Goal: Task Accomplishment & Management: Manage account settings

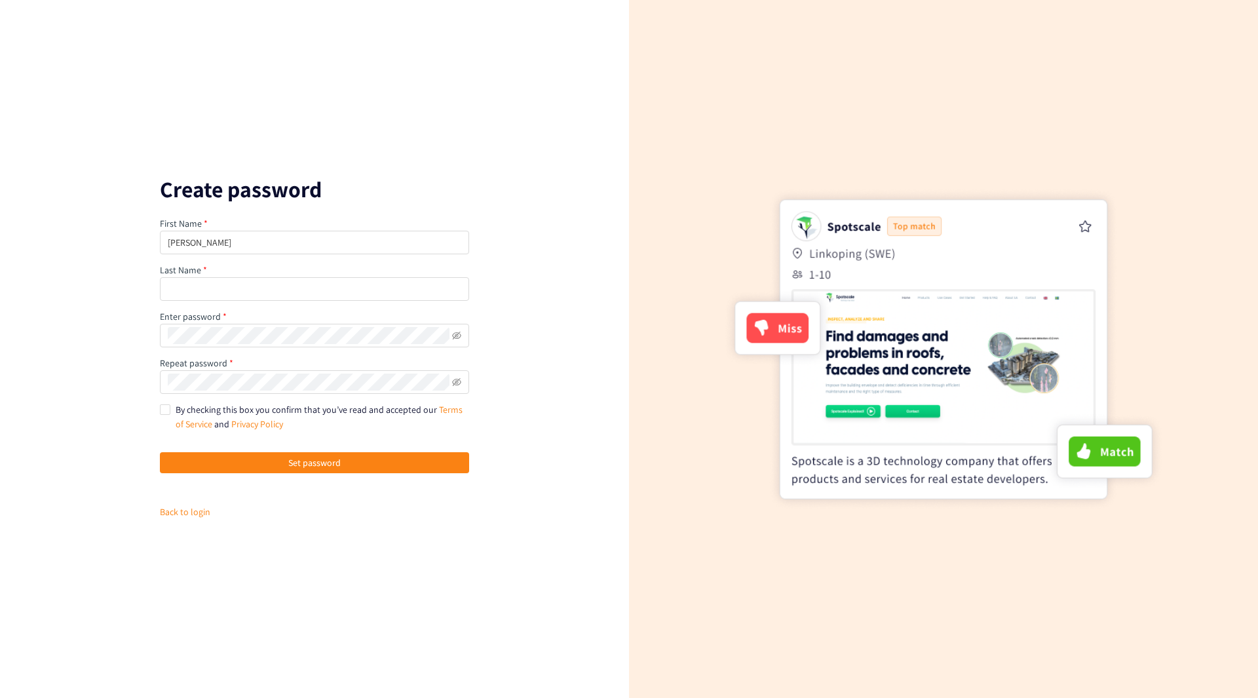
type input "[PERSON_NAME]"
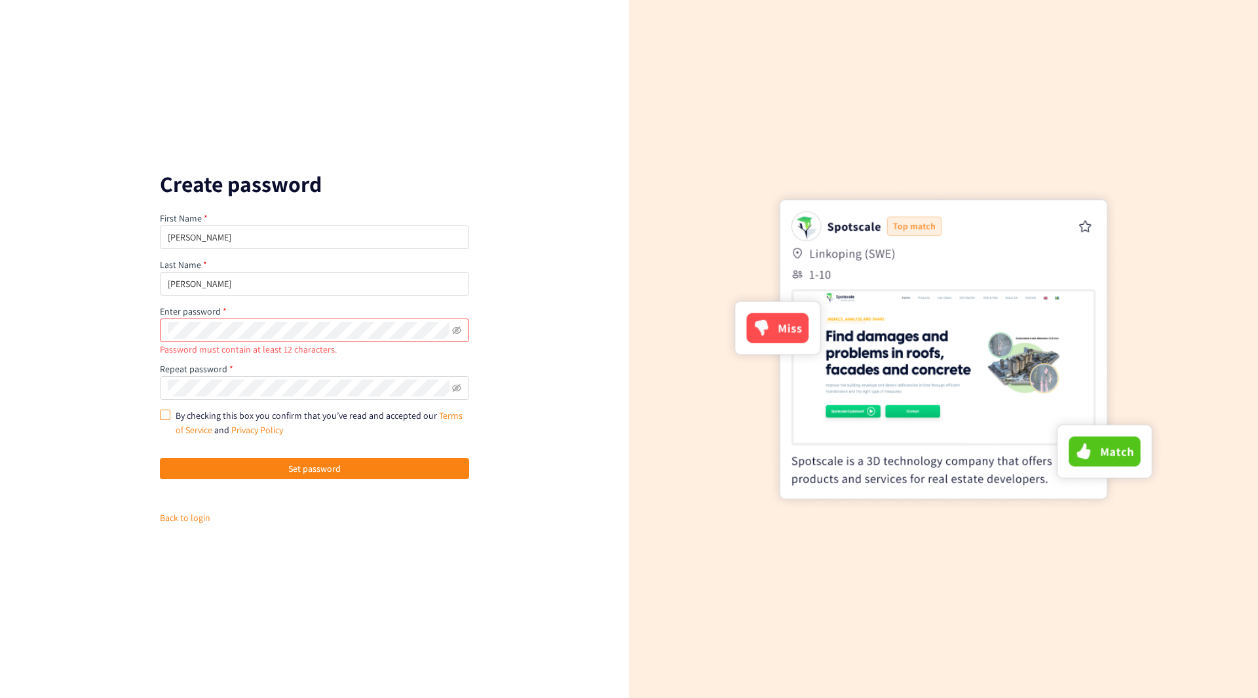
click at [161, 412] on input "By checking this box you confirm that you’ve read and accepted our Terms of Ser…" at bounding box center [164, 414] width 9 height 9
checkbox input "true"
click at [314, 471] on span "Set password" at bounding box center [314, 468] width 52 height 14
click at [303, 467] on span "Set password" at bounding box center [314, 468] width 52 height 14
click at [143, 330] on div "Create password First Name [PERSON_NAME] Last Name [PERSON_NAME] Enter password…" at bounding box center [314, 349] width 629 height 698
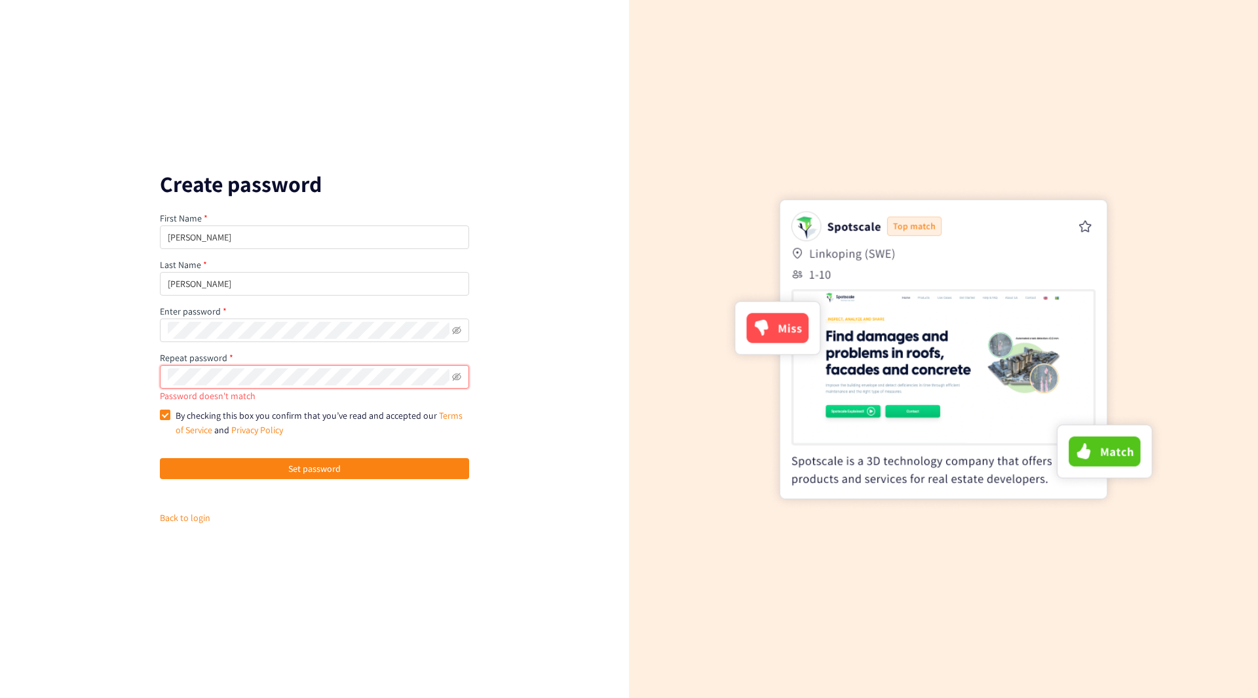
click at [89, 379] on div "Create password First Name [PERSON_NAME] Last Name [PERSON_NAME] Enter password…" at bounding box center [314, 349] width 629 height 698
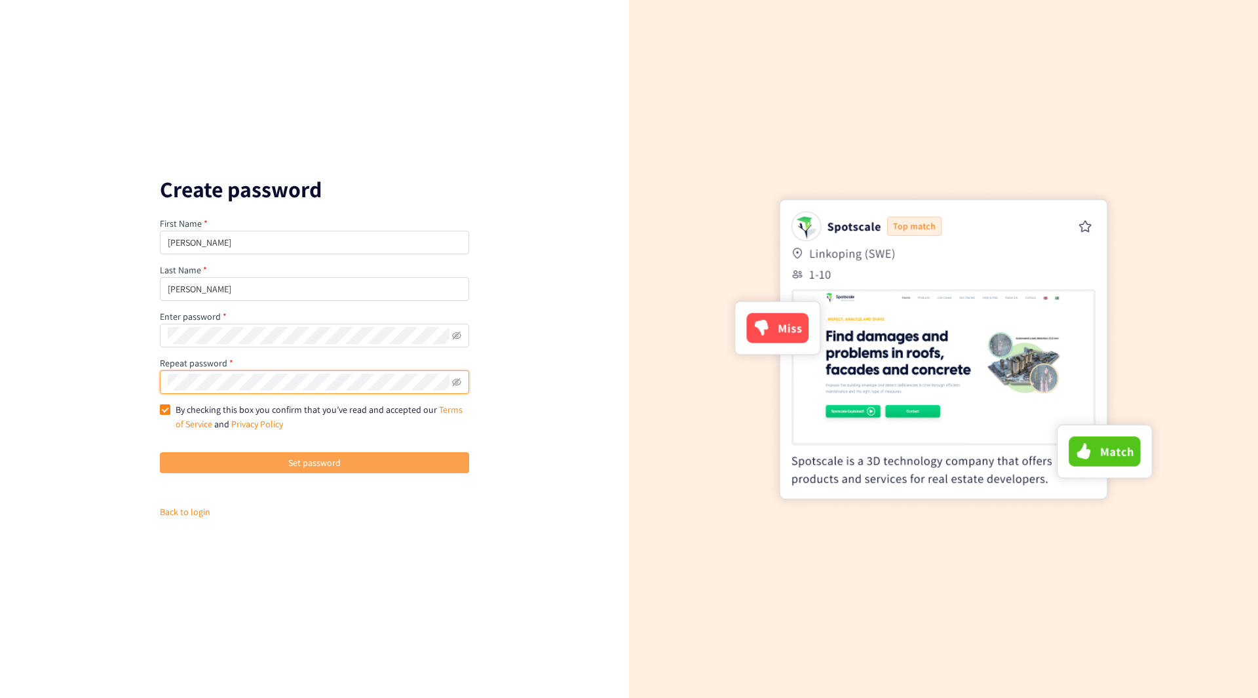
click at [301, 463] on span "Set password" at bounding box center [314, 462] width 52 height 14
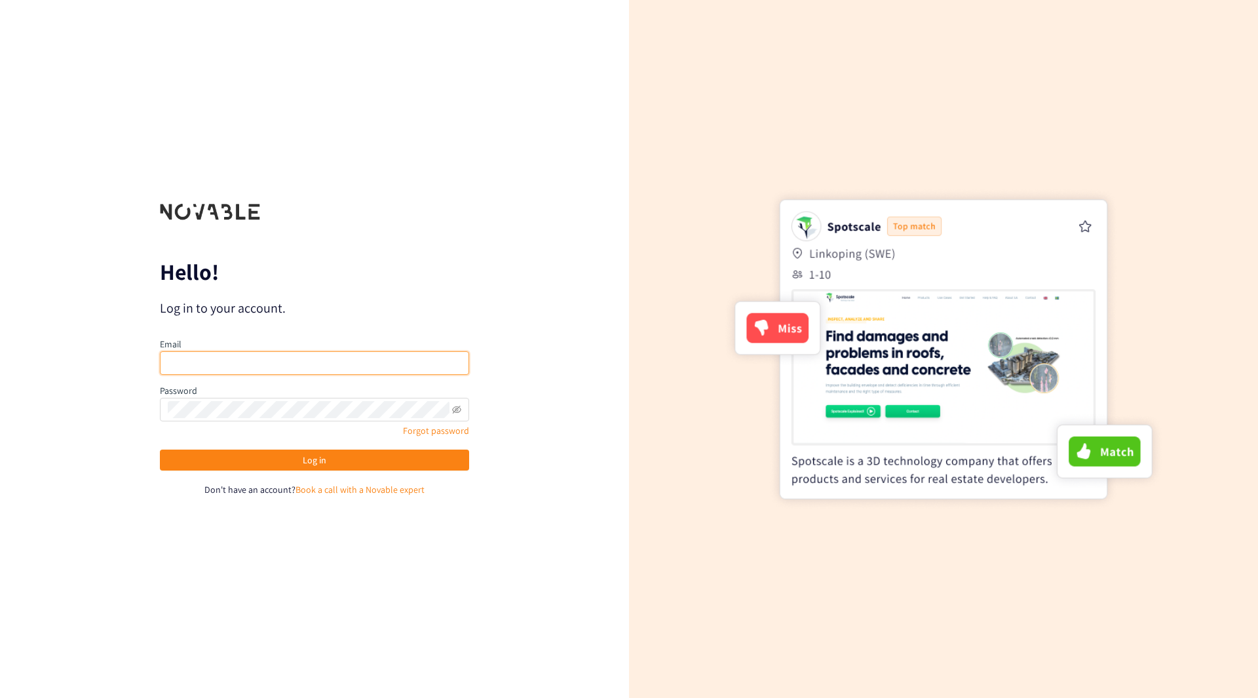
click at [252, 361] on input "email" at bounding box center [314, 363] width 309 height 24
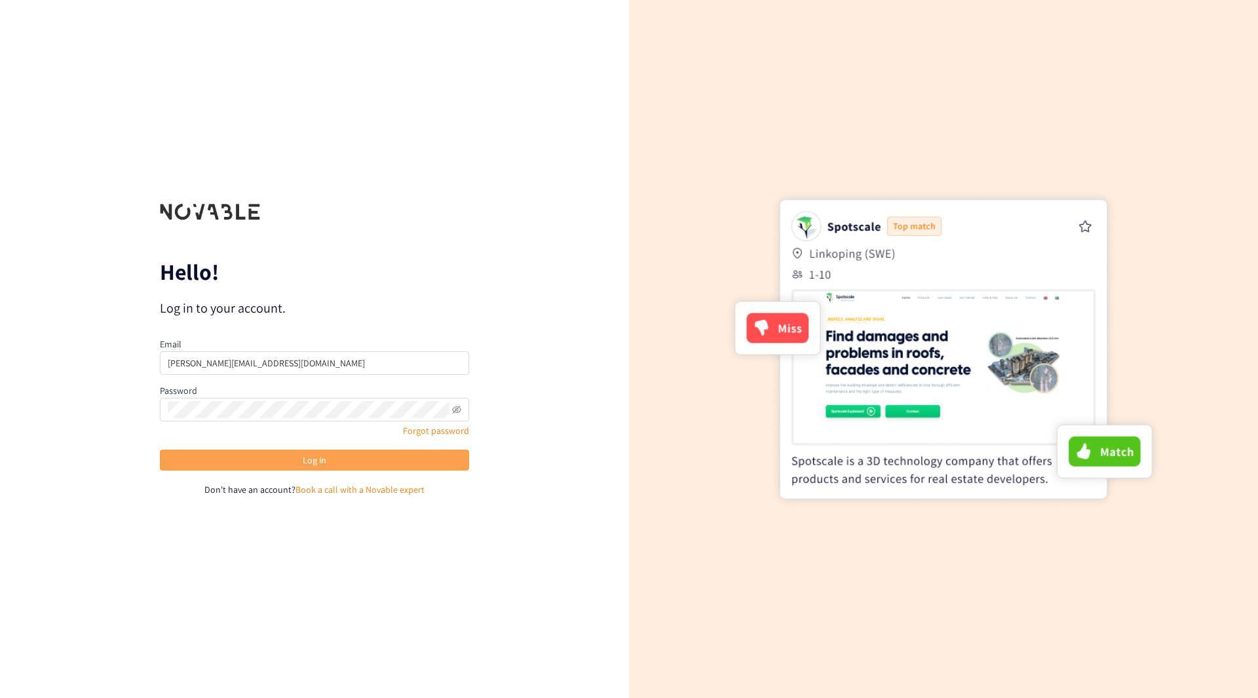
click at [210, 454] on button "Log in" at bounding box center [314, 460] width 309 height 21
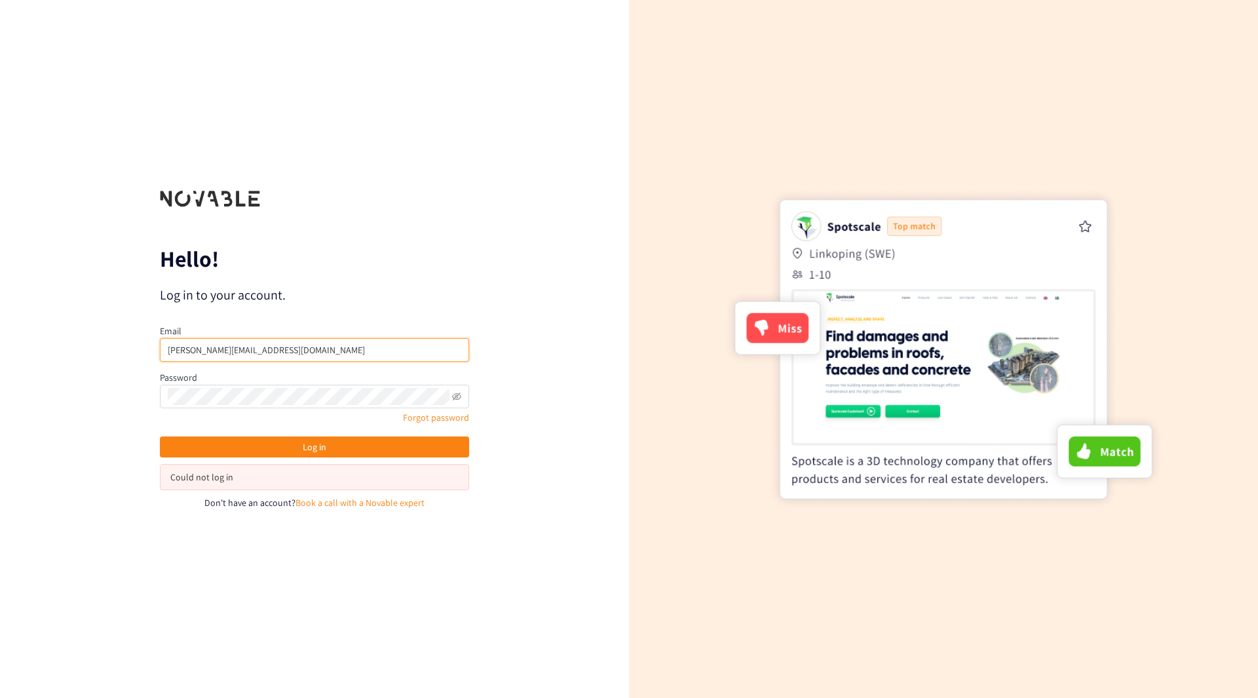
click at [204, 347] on input "[PERSON_NAME][EMAIL_ADDRESS][DOMAIN_NAME]" at bounding box center [314, 350] width 309 height 24
type input "[EMAIL_ADDRESS][DOMAIN_NAME]"
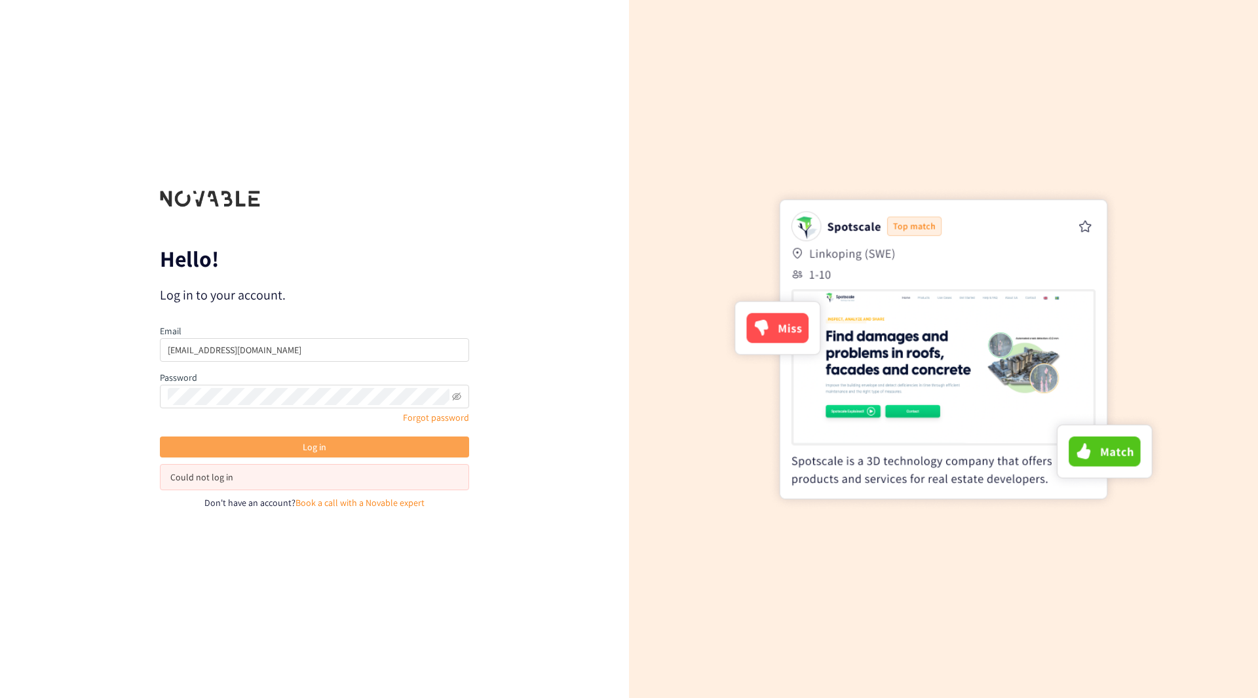
click at [318, 447] on span "Log in" at bounding box center [315, 447] width 24 height 14
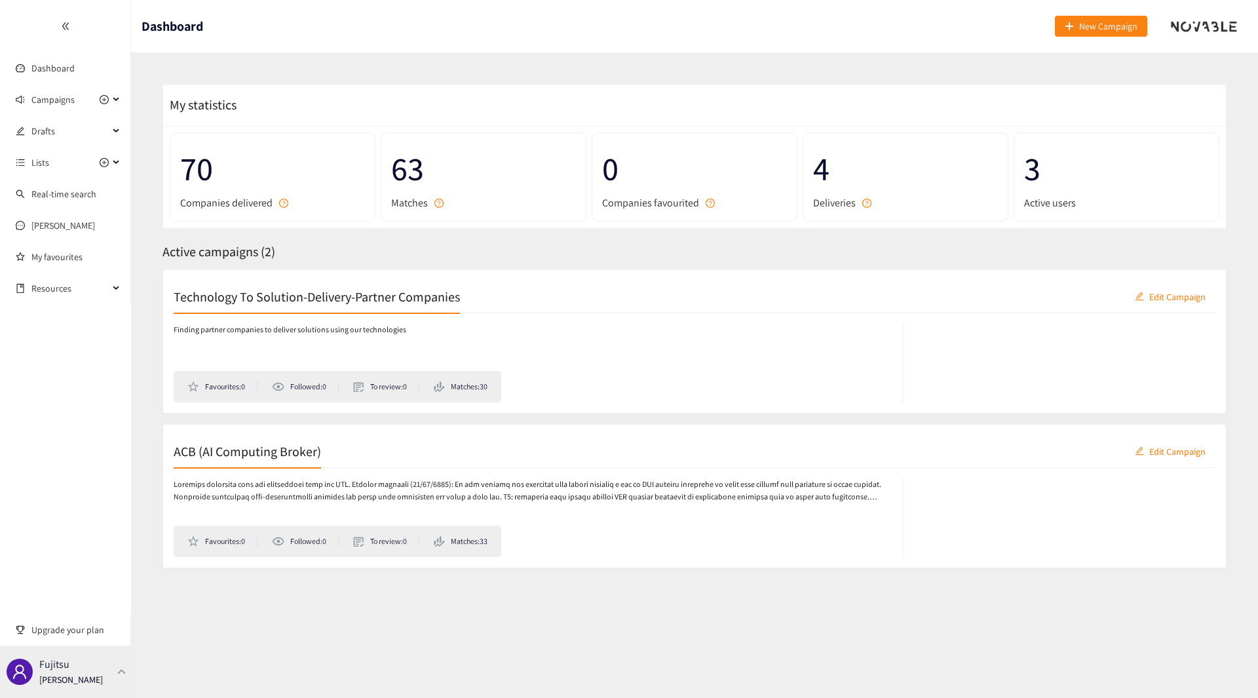
click at [122, 669] on div at bounding box center [122, 671] width 12 height 6
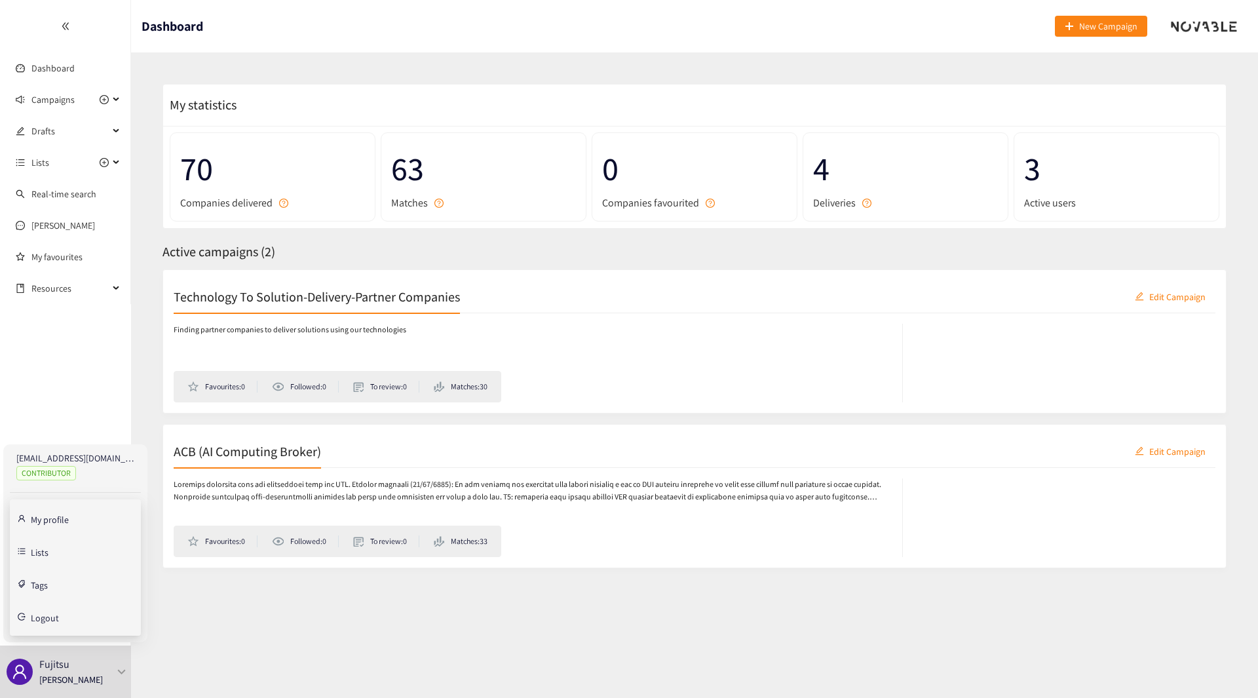
click at [54, 514] on link "My profile" at bounding box center [50, 518] width 38 height 12
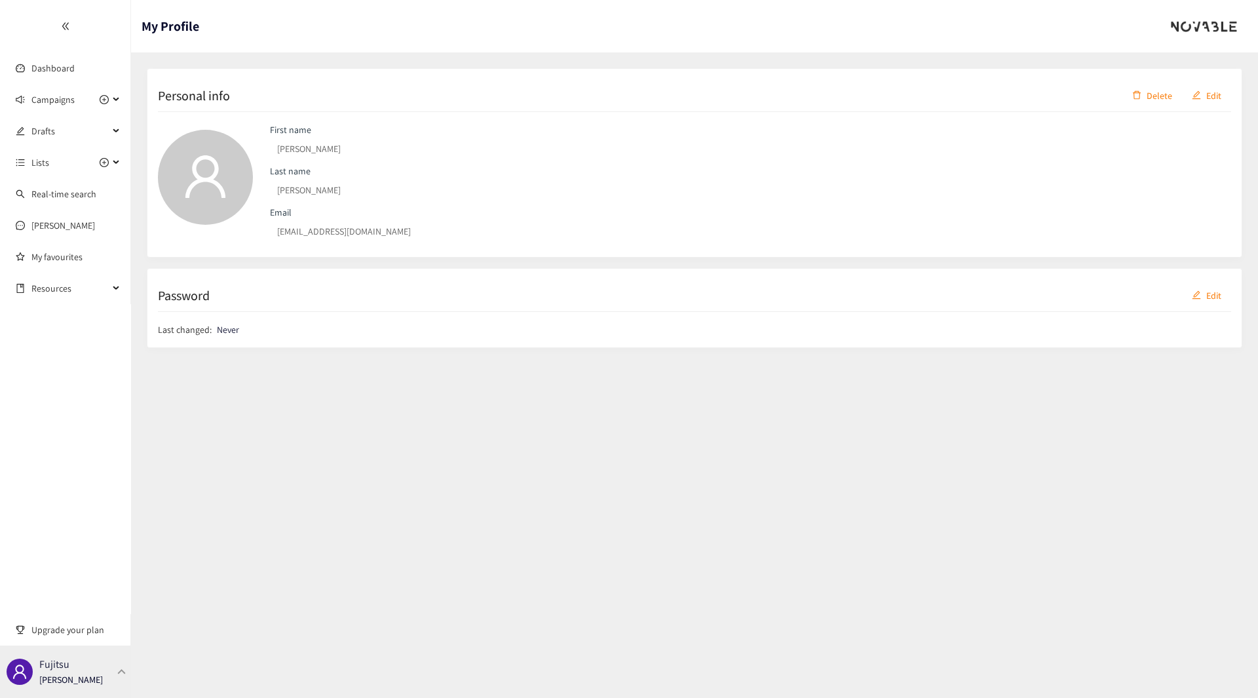
click at [120, 670] on div at bounding box center [122, 671] width 12 height 6
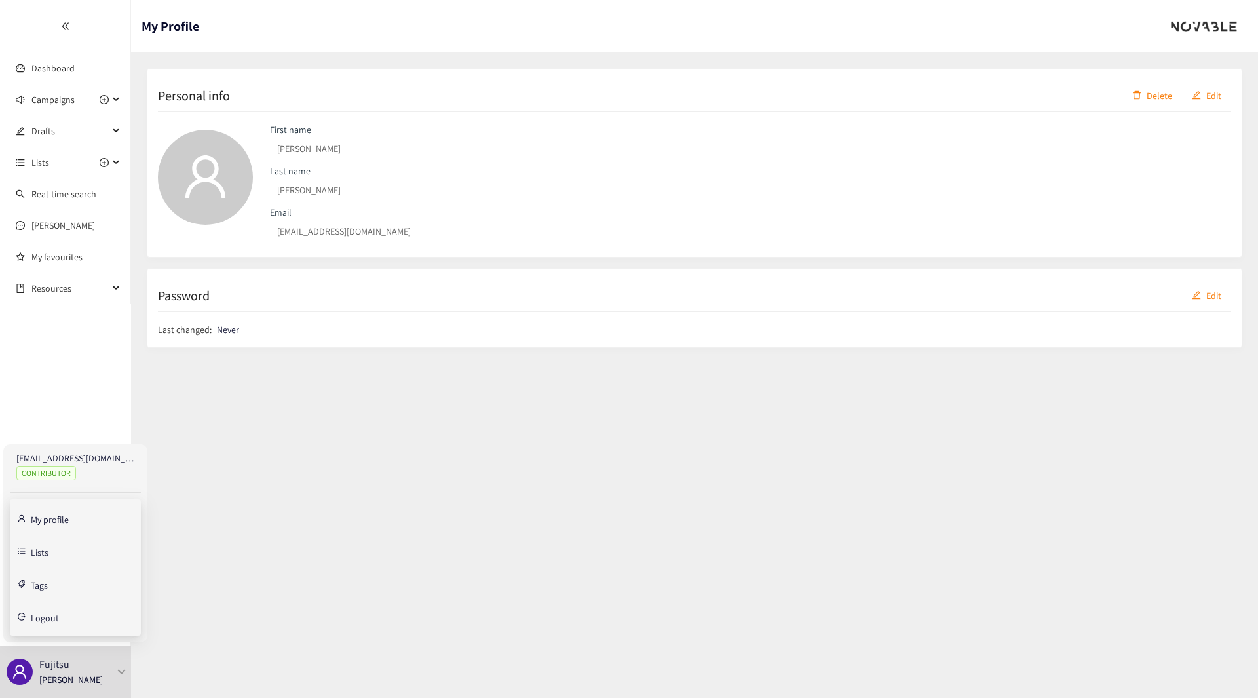
click at [48, 545] on link "Lists" at bounding box center [40, 551] width 18 height 12
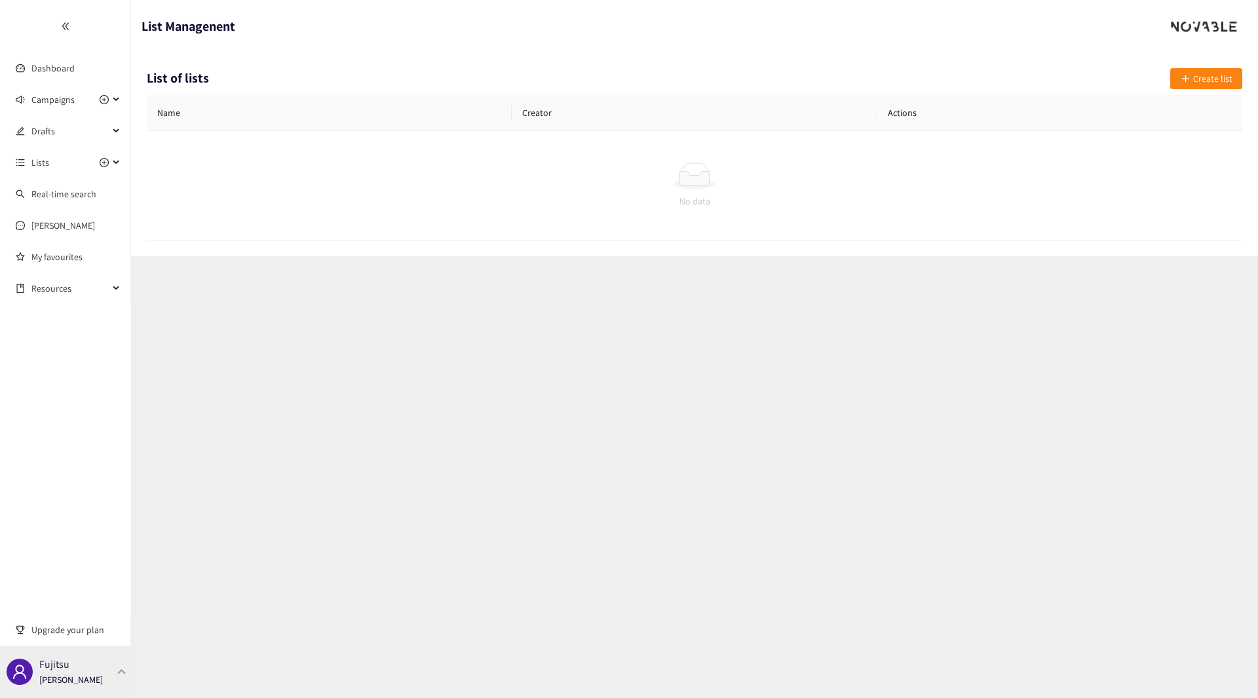
click at [118, 670] on div at bounding box center [122, 671] width 12 height 6
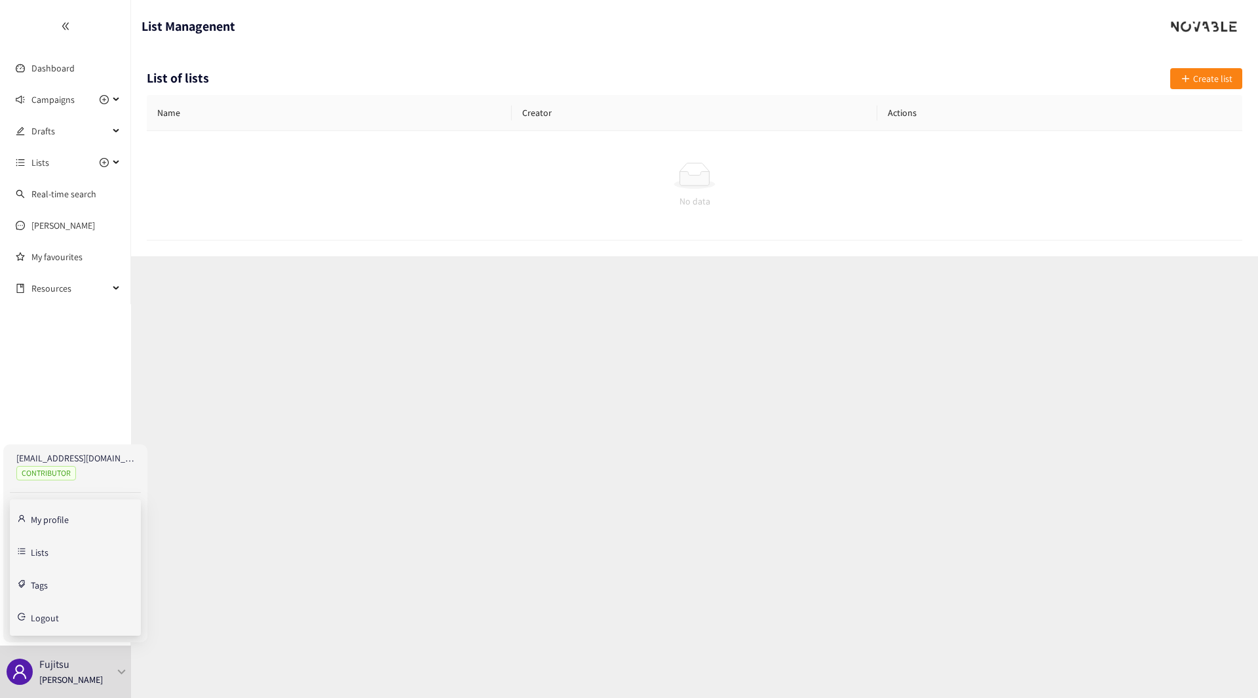
click at [48, 553] on link "Lists" at bounding box center [40, 551] width 18 height 12
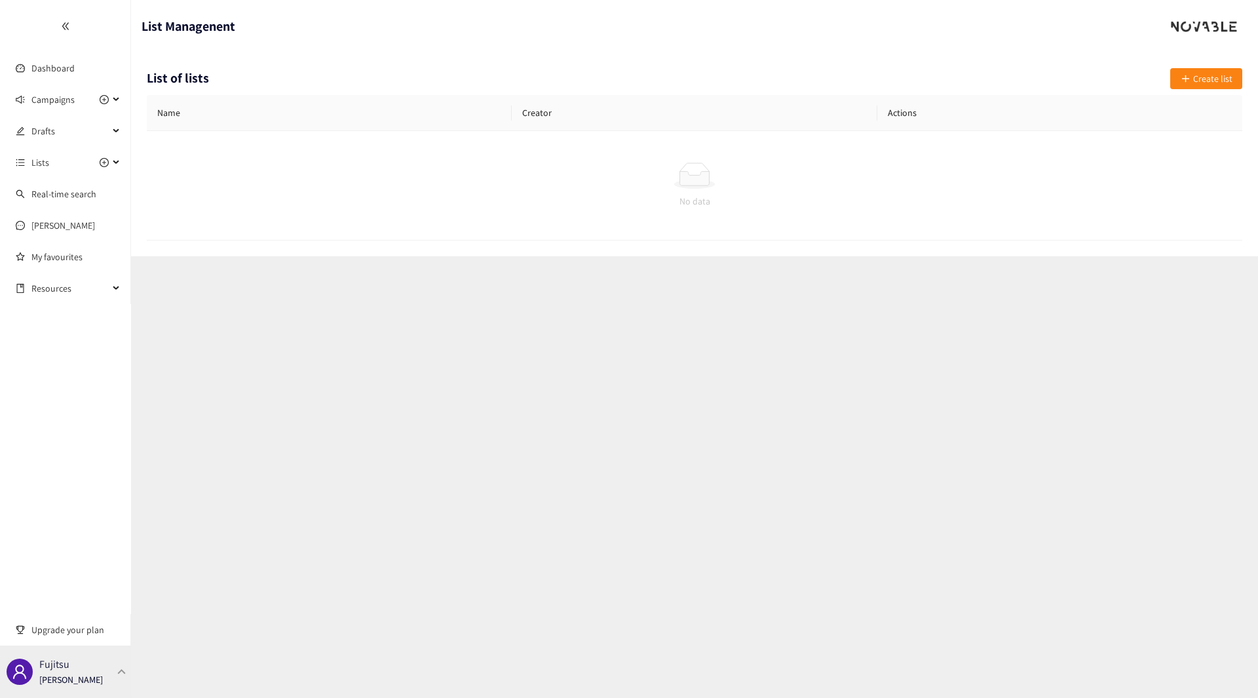
click at [121, 673] on div at bounding box center [122, 671] width 12 height 6
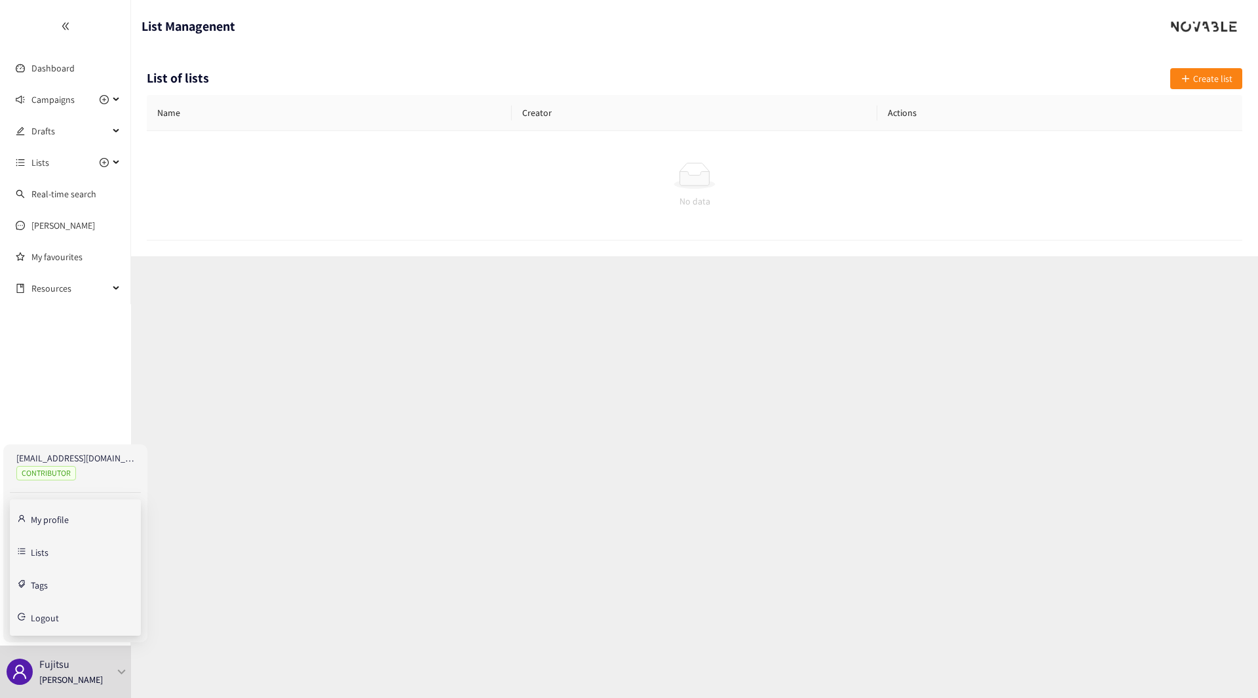
click at [31, 550] on link "Lists" at bounding box center [40, 551] width 18 height 12
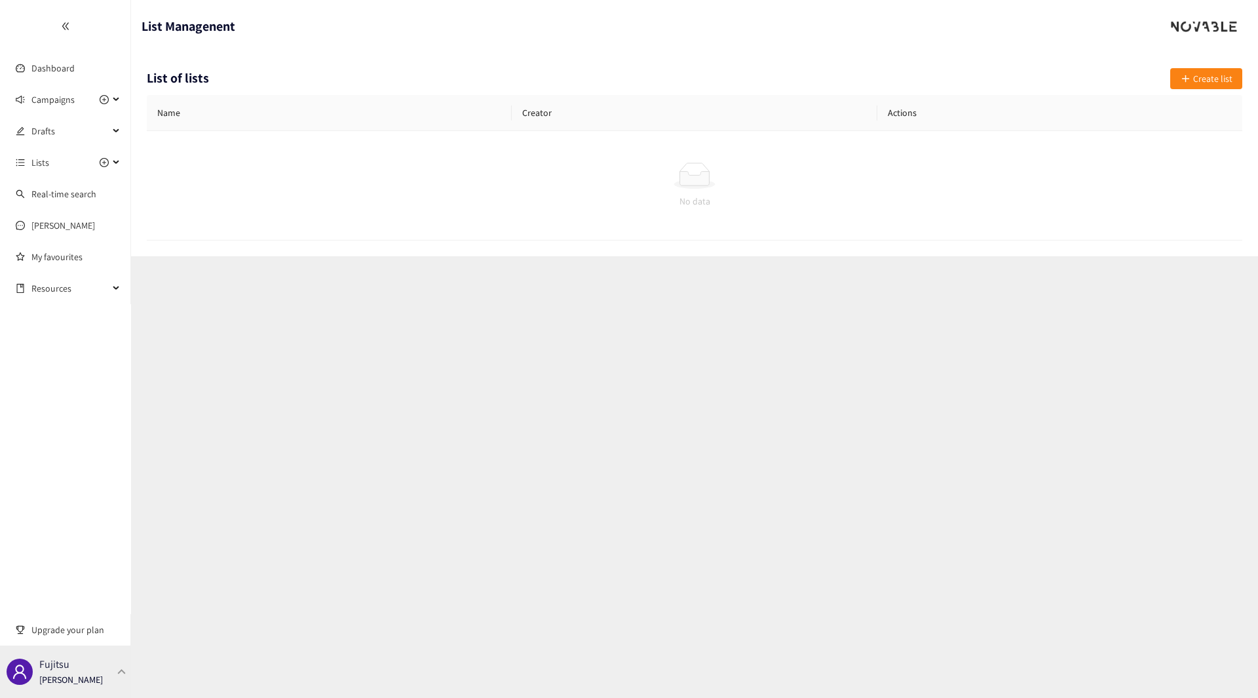
click at [126, 672] on div at bounding box center [122, 671] width 12 height 6
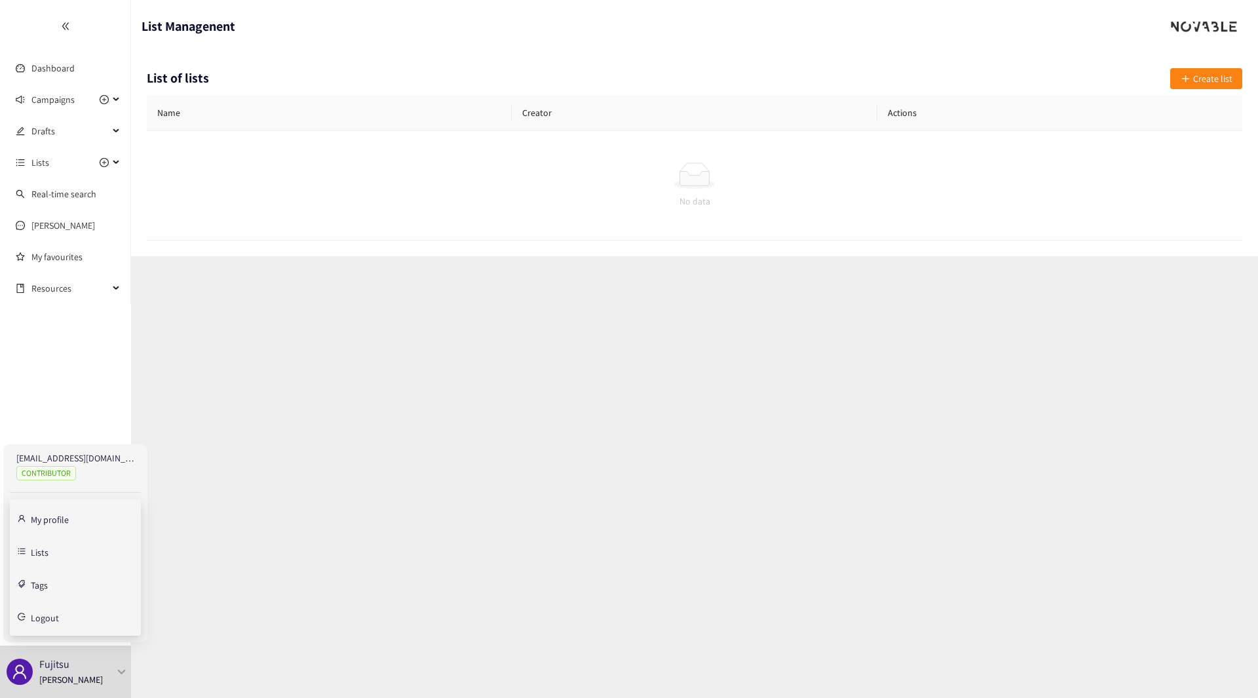
click at [40, 581] on link "Tags" at bounding box center [39, 584] width 17 height 12
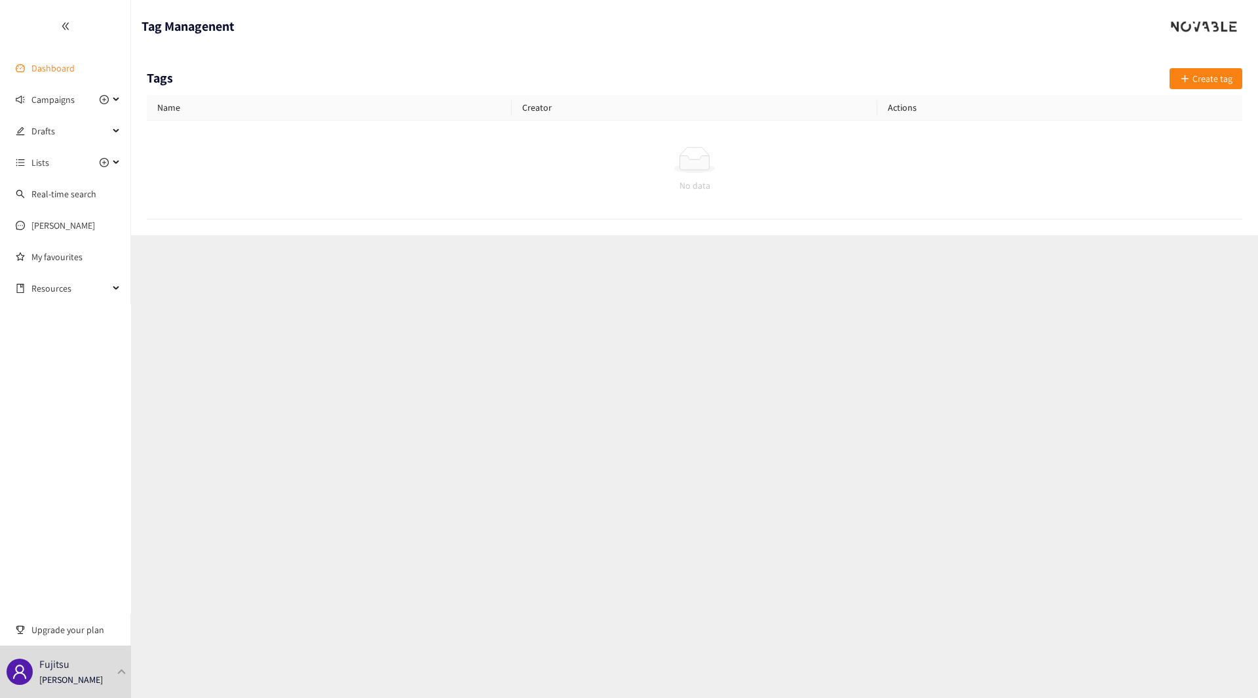
click at [61, 69] on link "Dashboard" at bounding box center [52, 68] width 43 height 12
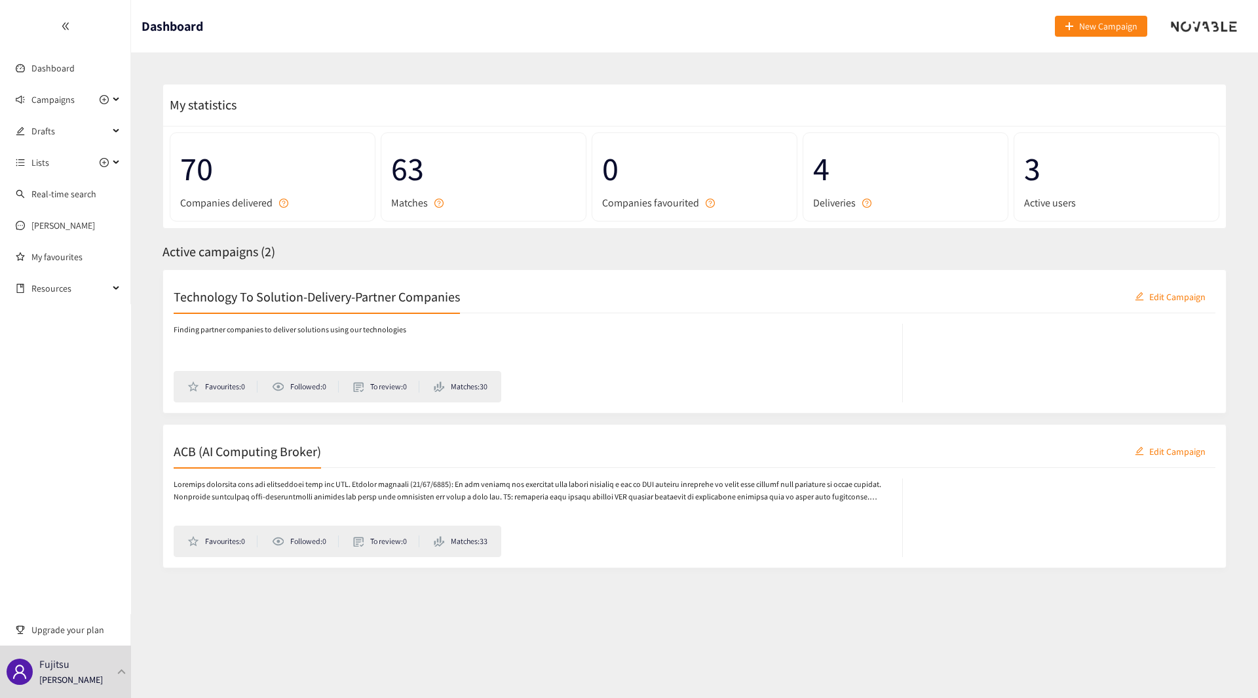
click at [69, 20] on div at bounding box center [65, 26] width 130 height 52
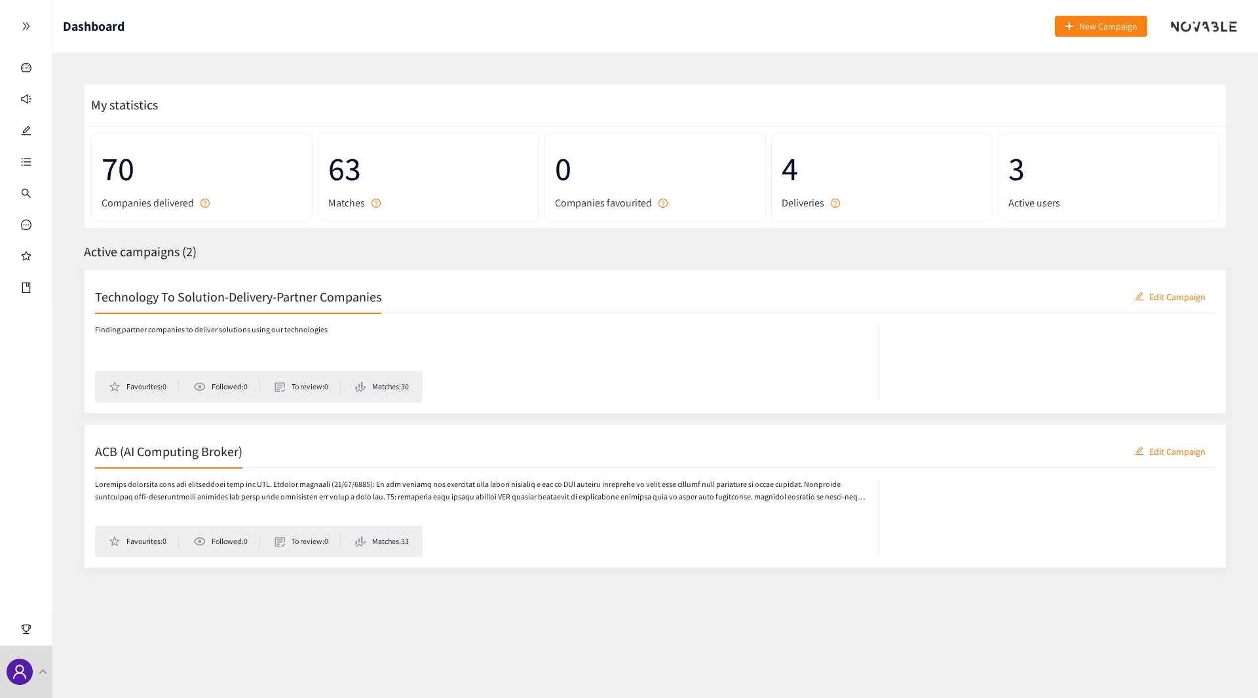
click at [28, 24] on icon "double-right" at bounding box center [26, 26] width 9 height 9
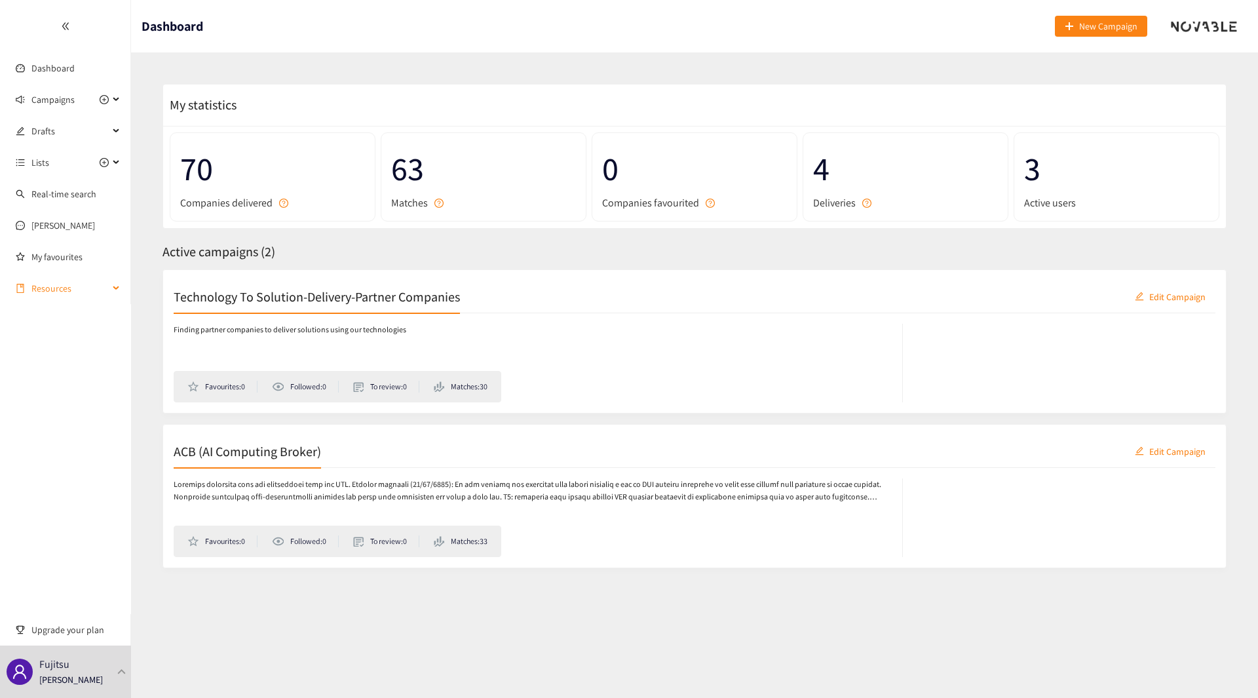
click at [115, 288] on icon at bounding box center [117, 288] width 7 height 0
click at [115, 287] on icon at bounding box center [117, 287] width 7 height 0
click at [218, 623] on section "My statistics 70 Companies delivered 63 Matches 0 Companies favourited 4 Delive…" at bounding box center [694, 338] width 1127 height 573
drag, startPoint x: 1028, startPoint y: 168, endPoint x: 1047, endPoint y: 169, distance: 18.4
click at [1031, 169] on span "3" at bounding box center [1116, 169] width 185 height 52
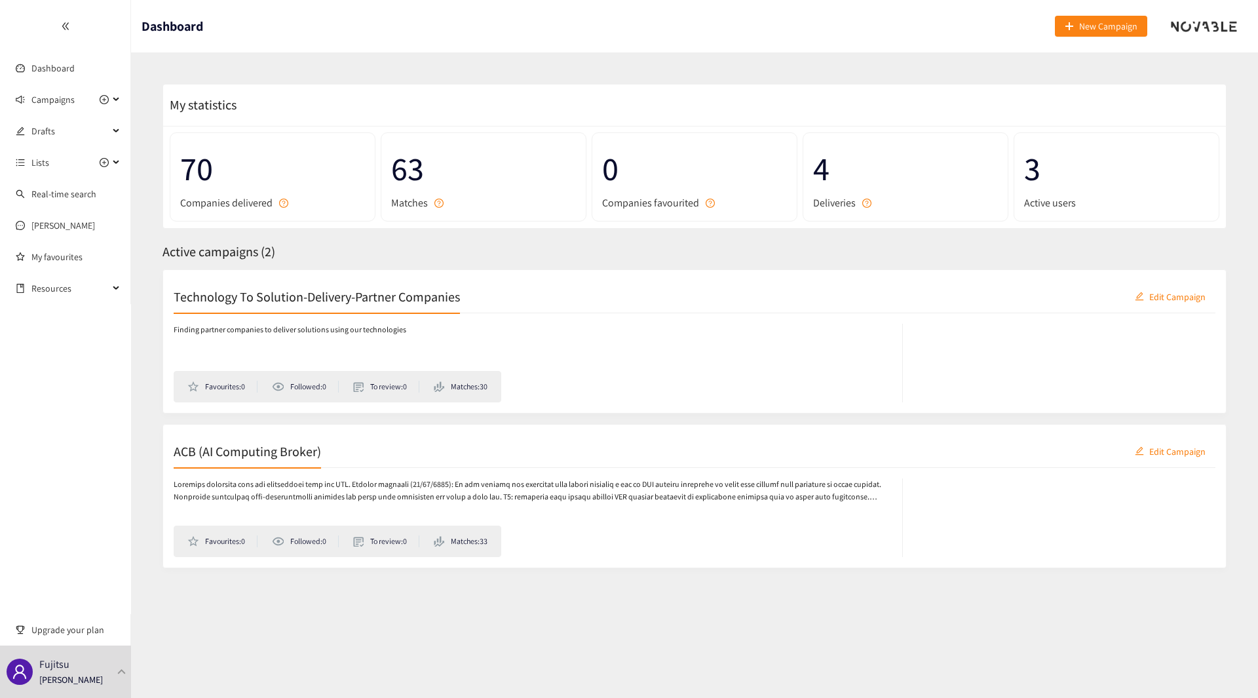
drag, startPoint x: 1083, startPoint y: 194, endPoint x: 1048, endPoint y: 206, distance: 36.9
click at [1083, 195] on div "Active users" at bounding box center [1116, 203] width 185 height 16
click at [1048, 206] on span "Active users" at bounding box center [1050, 203] width 52 height 16
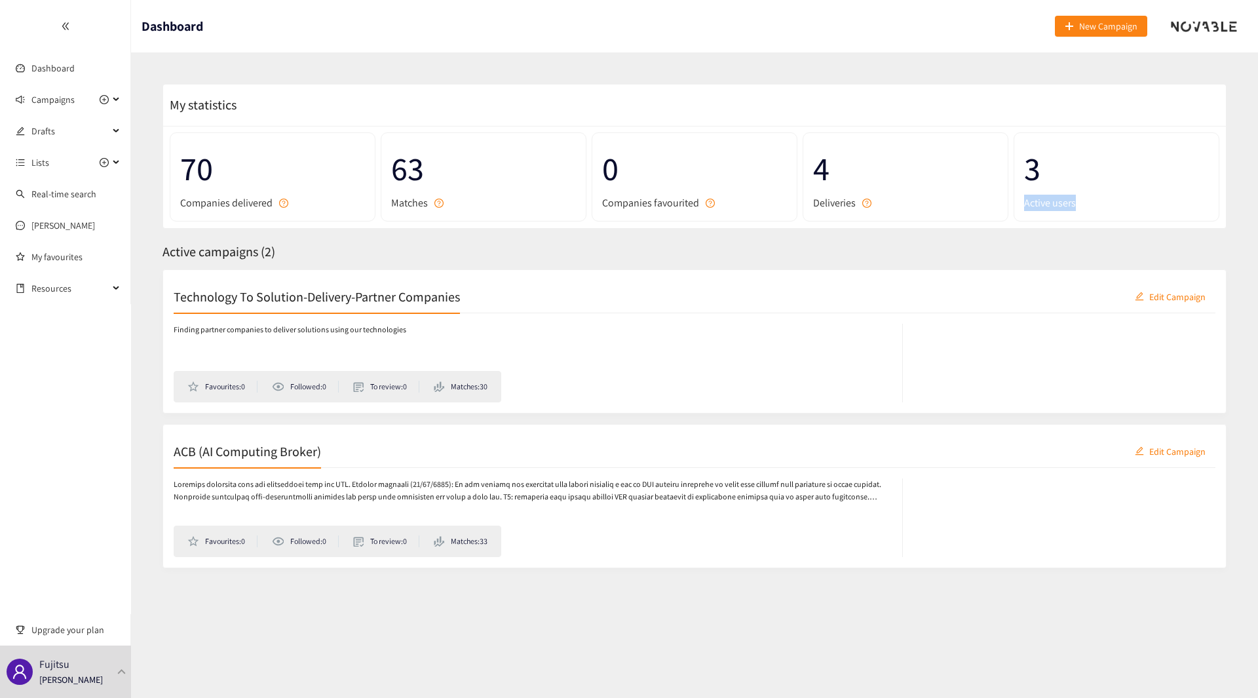
click at [1048, 206] on span "Active users" at bounding box center [1050, 203] width 52 height 16
click at [1086, 203] on div "Active users" at bounding box center [1116, 203] width 185 height 16
click at [1017, 169] on div "3 Active users" at bounding box center [1117, 176] width 206 height 89
click at [1037, 168] on span "3" at bounding box center [1116, 169] width 185 height 52
click at [18, 672] on icon "user" at bounding box center [19, 671] width 13 height 14
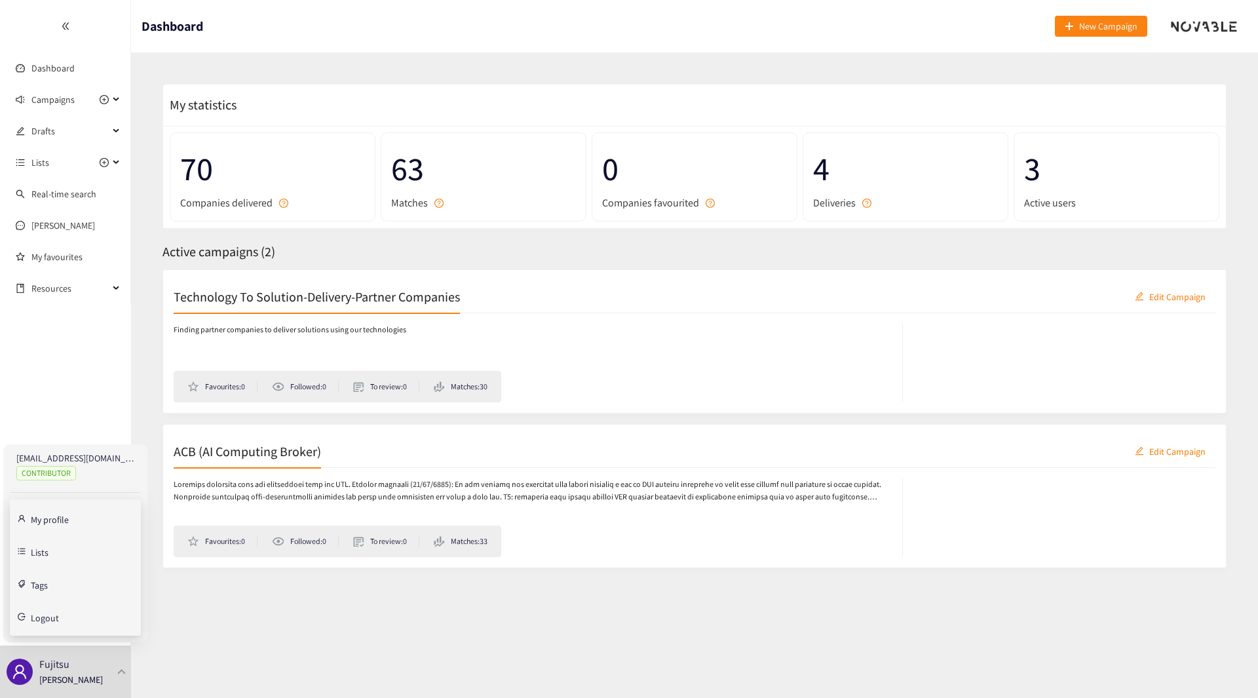
click at [206, 643] on section "Dashboard New Campaign My statistics 70 Companies delivered 63 Matches 0 Compan…" at bounding box center [694, 349] width 1127 height 698
